Goal: Download file/media

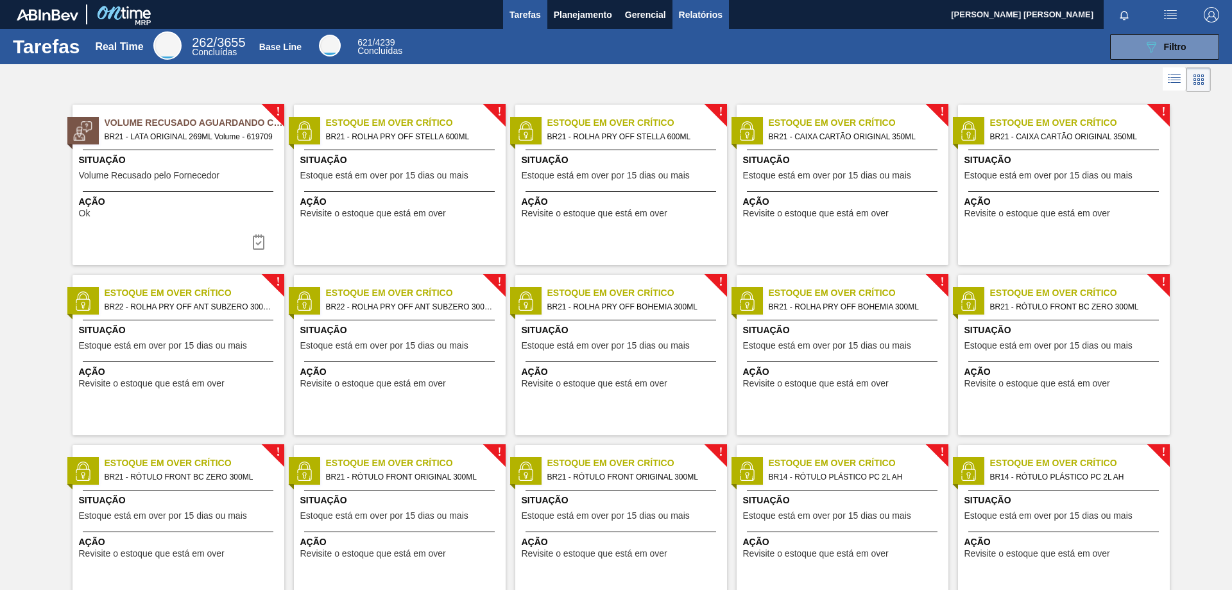
click at [695, 15] on span "Relatórios" at bounding box center [701, 14] width 44 height 15
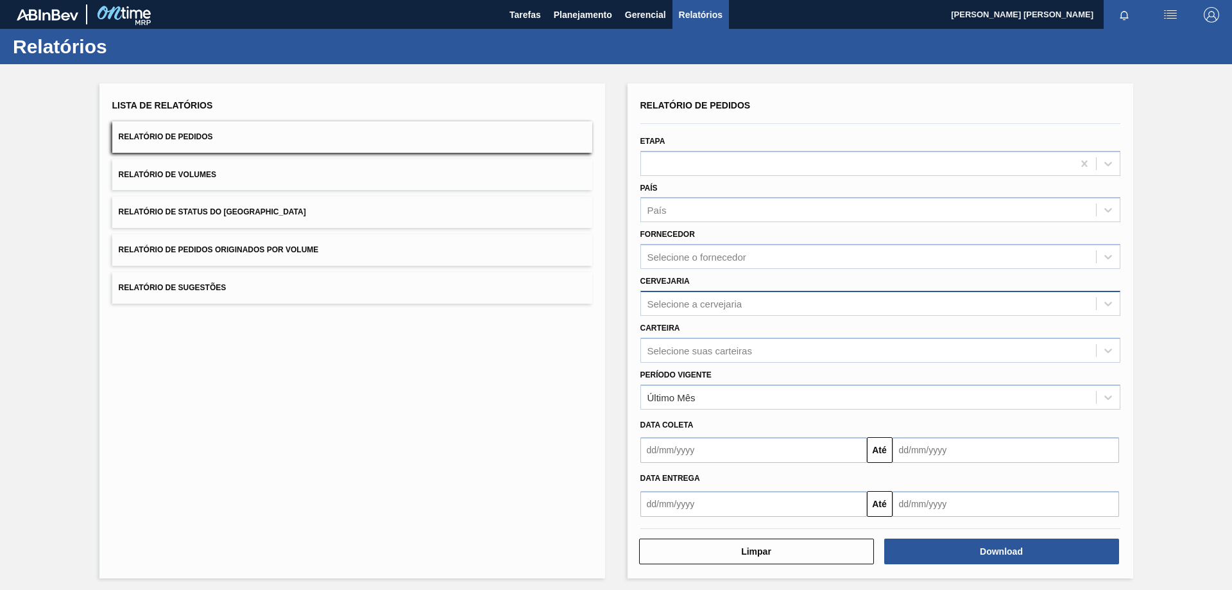
click at [725, 311] on div "Selecione a cervejaria" at bounding box center [868, 303] width 455 height 19
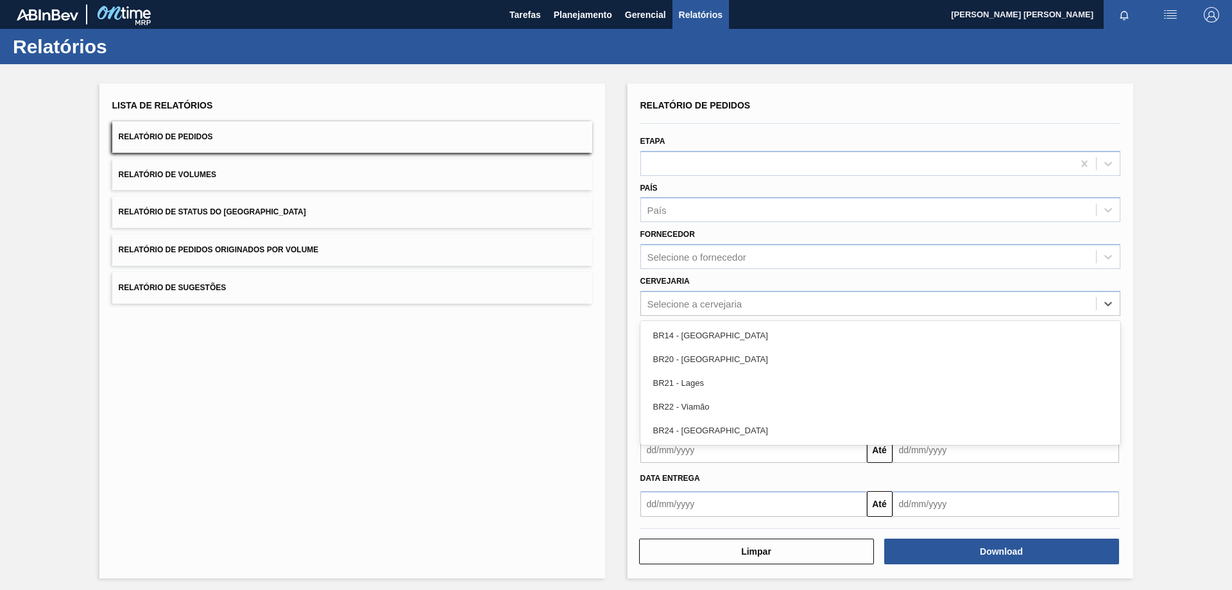
click at [712, 359] on div "BR20 - [GEOGRAPHIC_DATA]" at bounding box center [880, 359] width 480 height 24
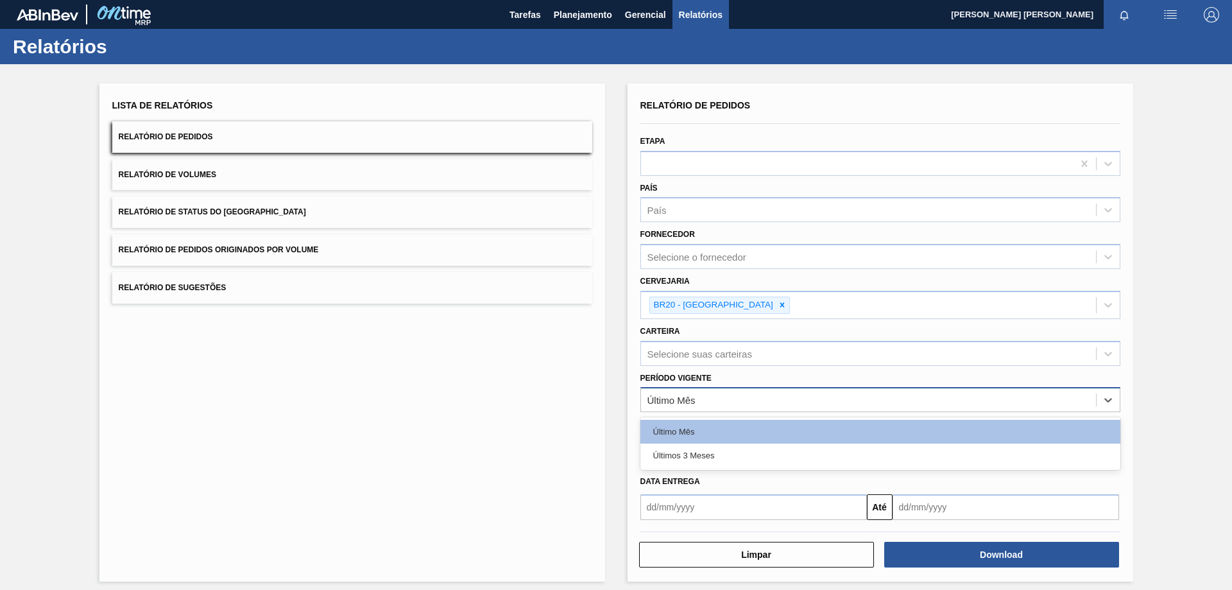
click at [747, 405] on div "Último Mês" at bounding box center [868, 400] width 455 height 19
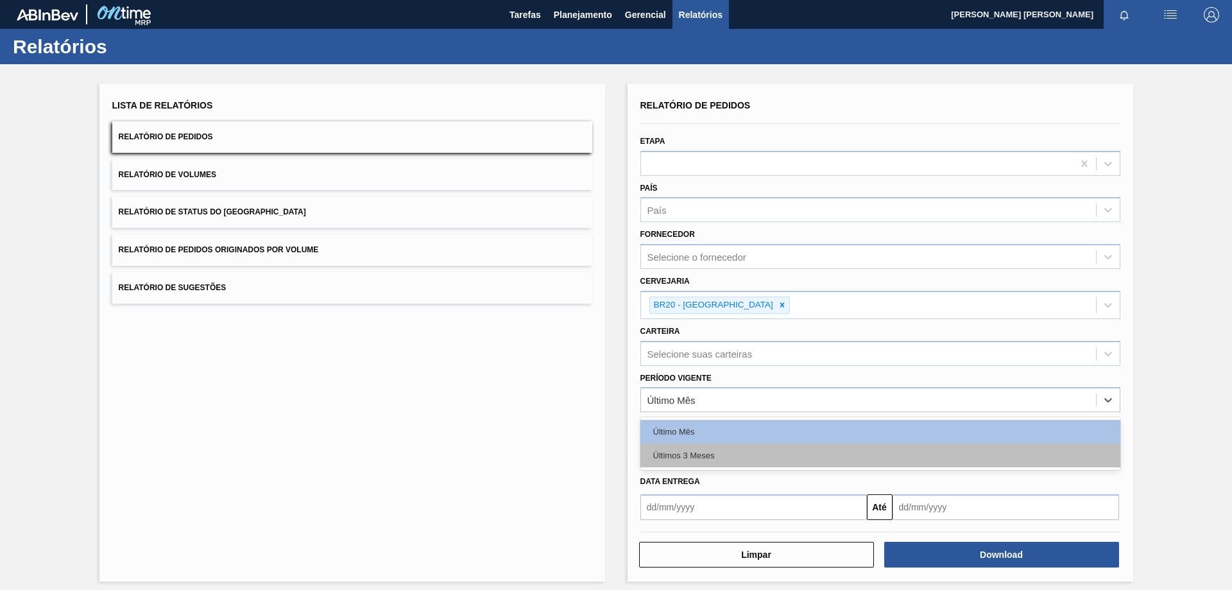
click at [679, 460] on div "Últimos 3 Meses" at bounding box center [880, 455] width 480 height 24
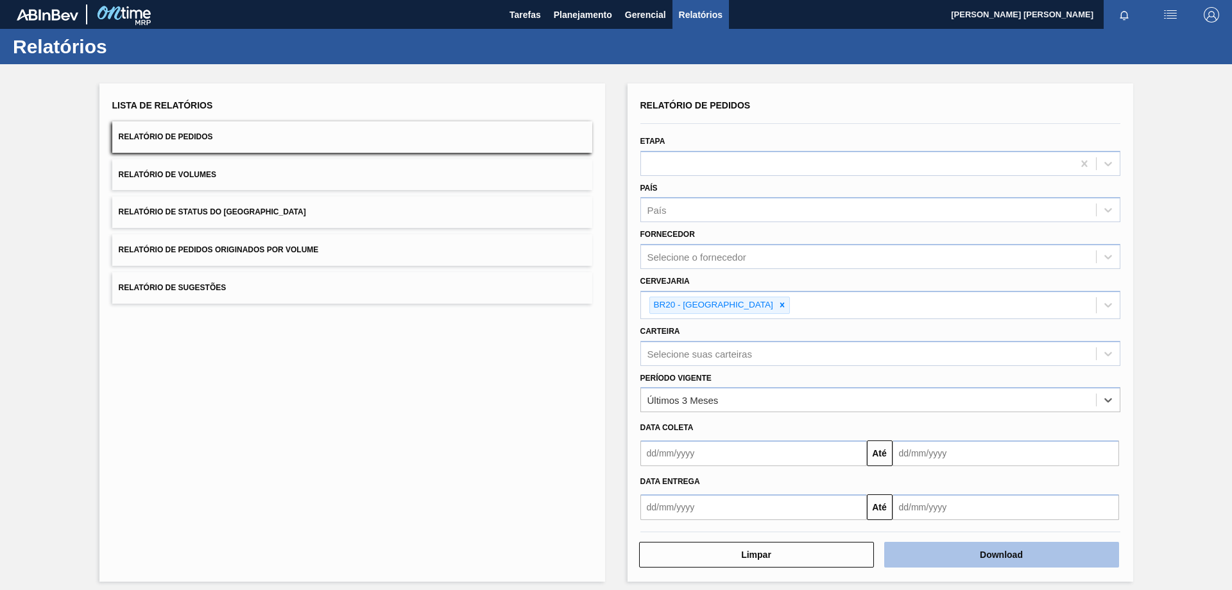
click at [1018, 558] on button "Download" at bounding box center [1001, 554] width 235 height 26
click at [989, 549] on button "Download" at bounding box center [1001, 554] width 235 height 26
